Goal: Check status: Check status

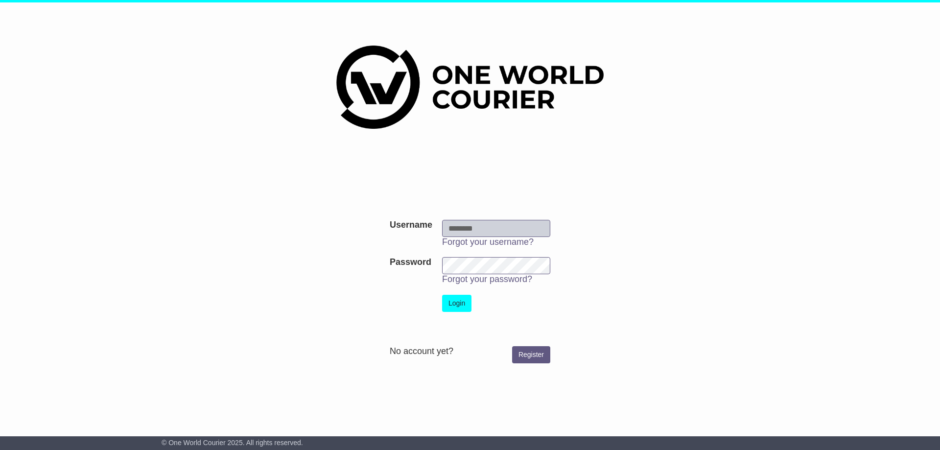
type input "**********"
click at [454, 304] on button "Login" at bounding box center [456, 303] width 29 height 17
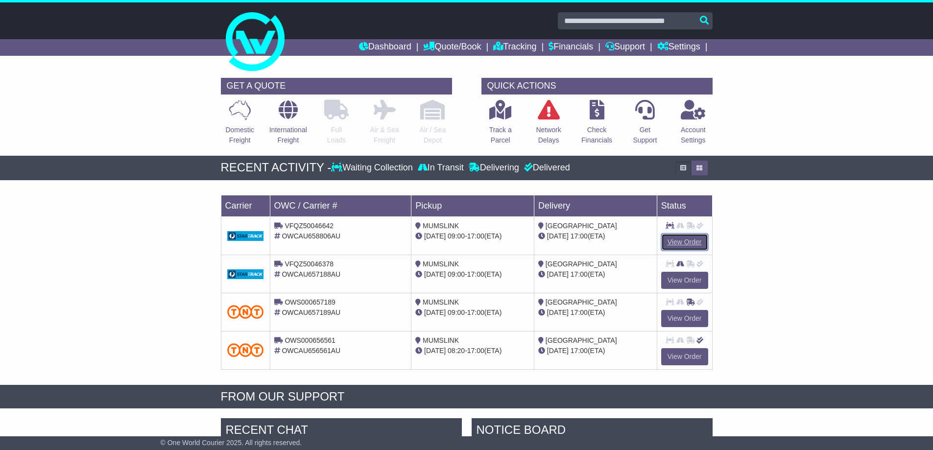
click at [681, 238] on link "View Order" at bounding box center [684, 242] width 47 height 17
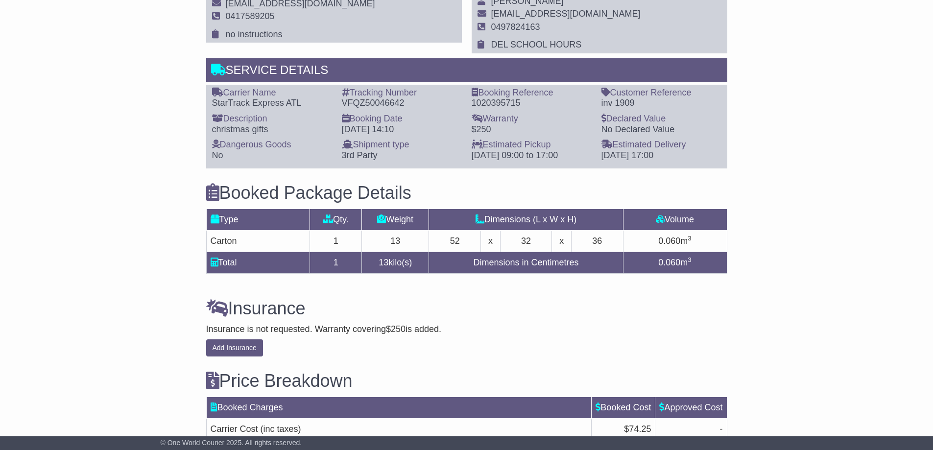
scroll to position [759, 0]
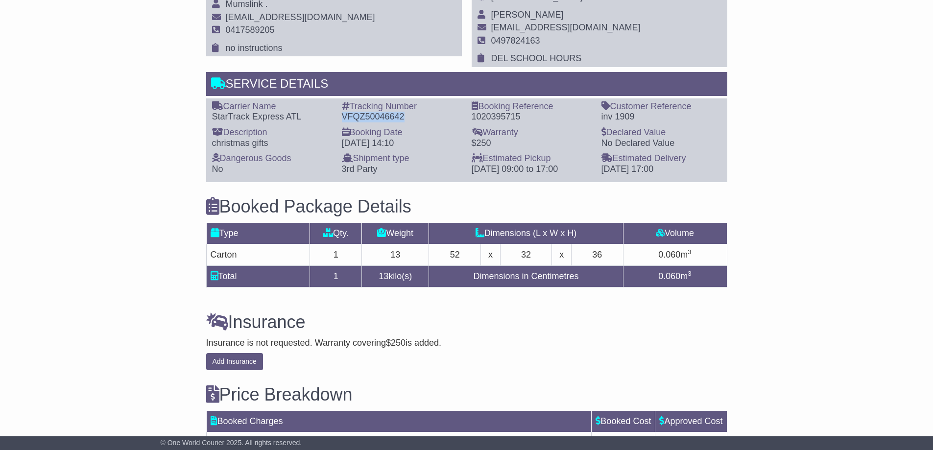
drag, startPoint x: 342, startPoint y: 116, endPoint x: 416, endPoint y: 115, distance: 73.5
click at [416, 115] on div "VFQZ50046642" at bounding box center [402, 117] width 120 height 11
copy div "VFQZ50046642"
